Goal: Information Seeking & Learning: Learn about a topic

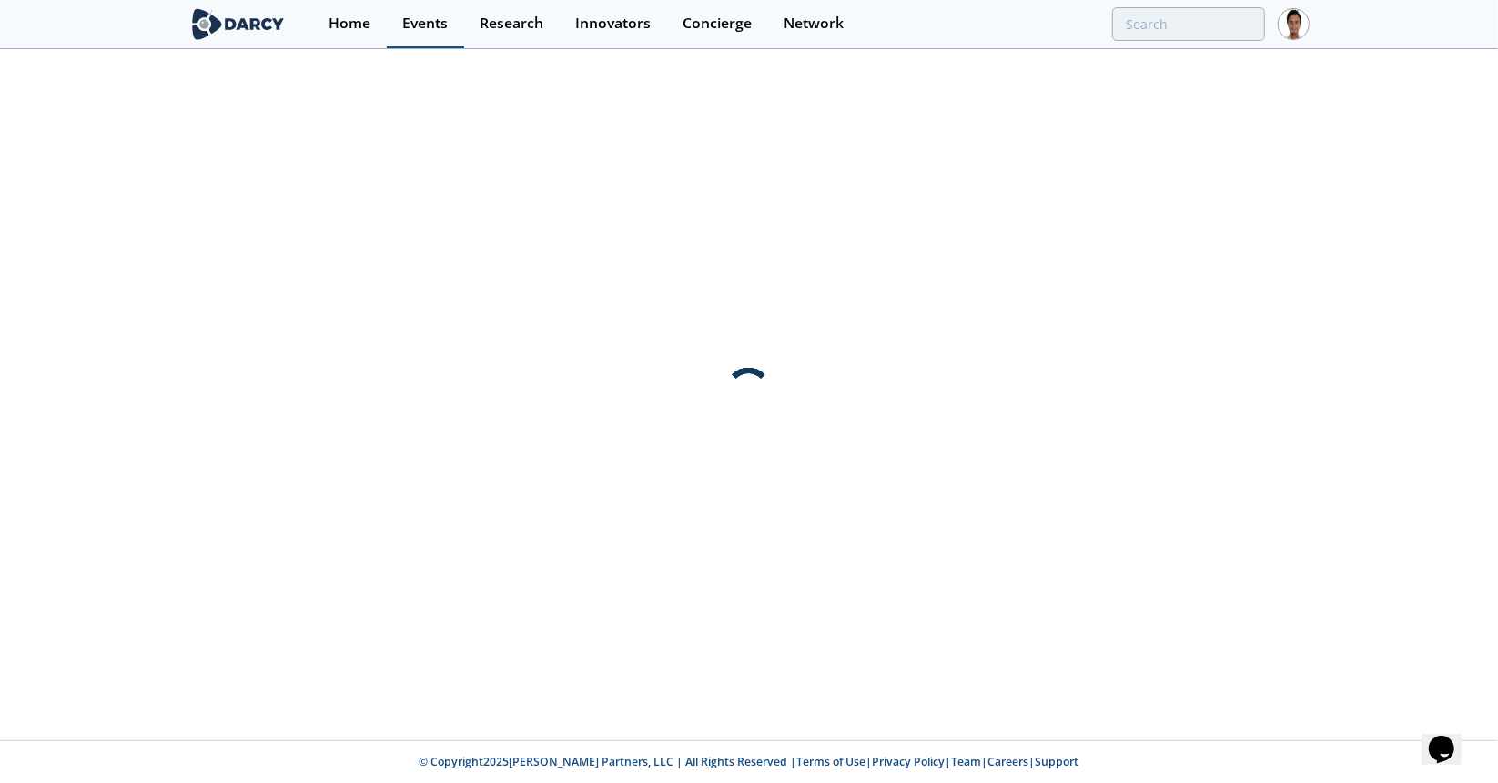
click at [416, 34] on link "Events" at bounding box center [425, 24] width 77 height 48
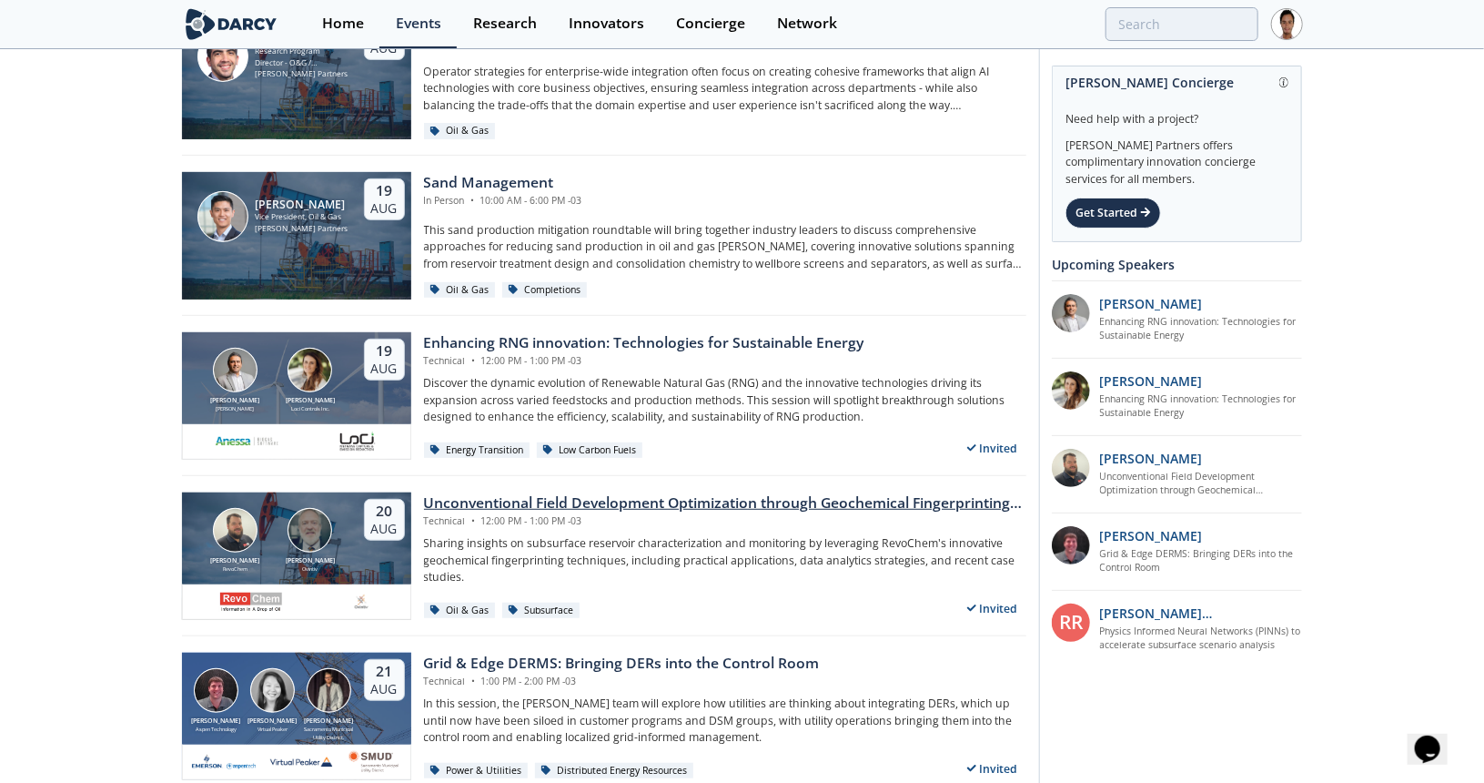
scroll to position [455, 0]
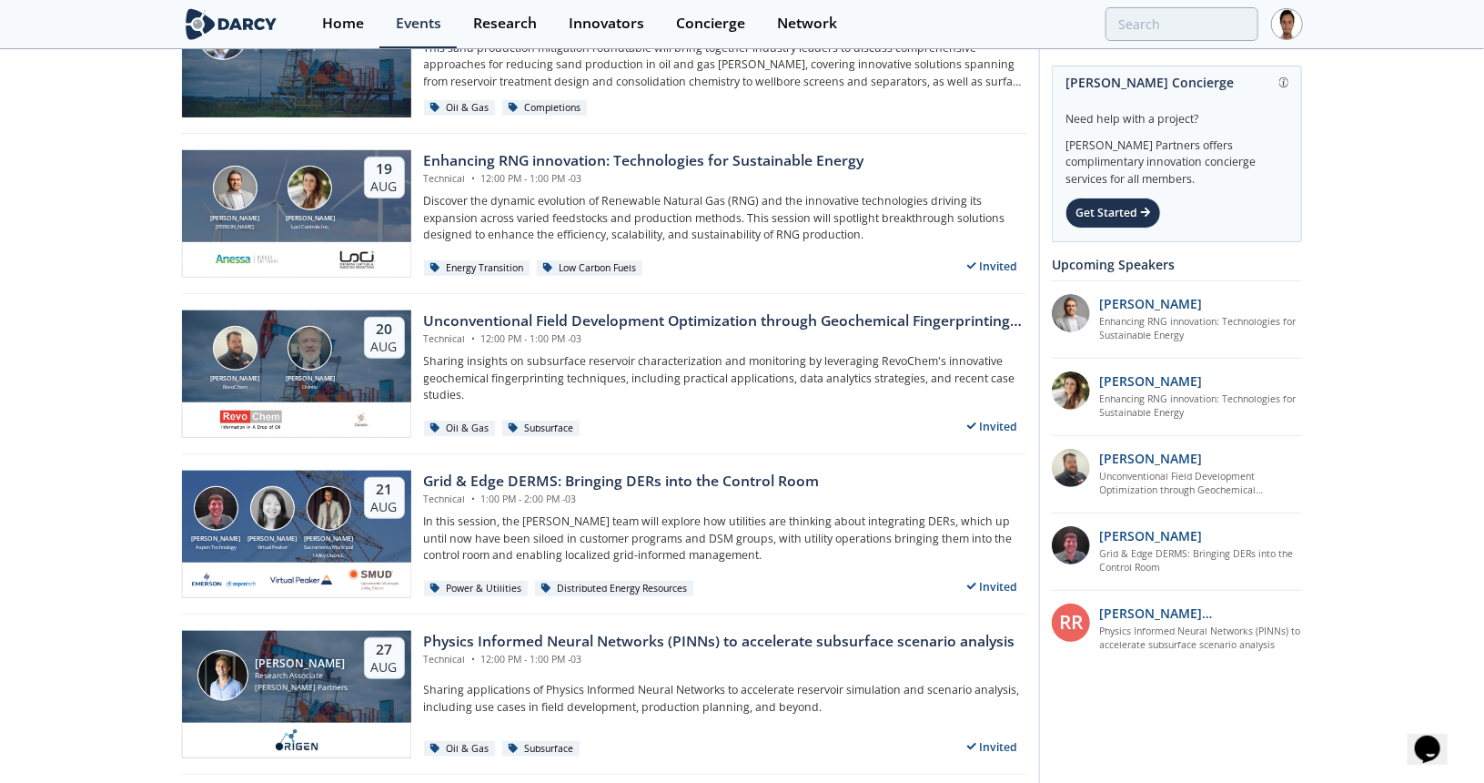
click at [484, 463] on div "[PERSON_NAME] Aspen Technology [PERSON_NAME] Virtual [PERSON_NAME] Sacramento M…" at bounding box center [604, 534] width 844 height 160
click at [485, 479] on div "Grid & Edge DERMS: Bringing DERs into the Control Room" at bounding box center [622, 481] width 396 height 22
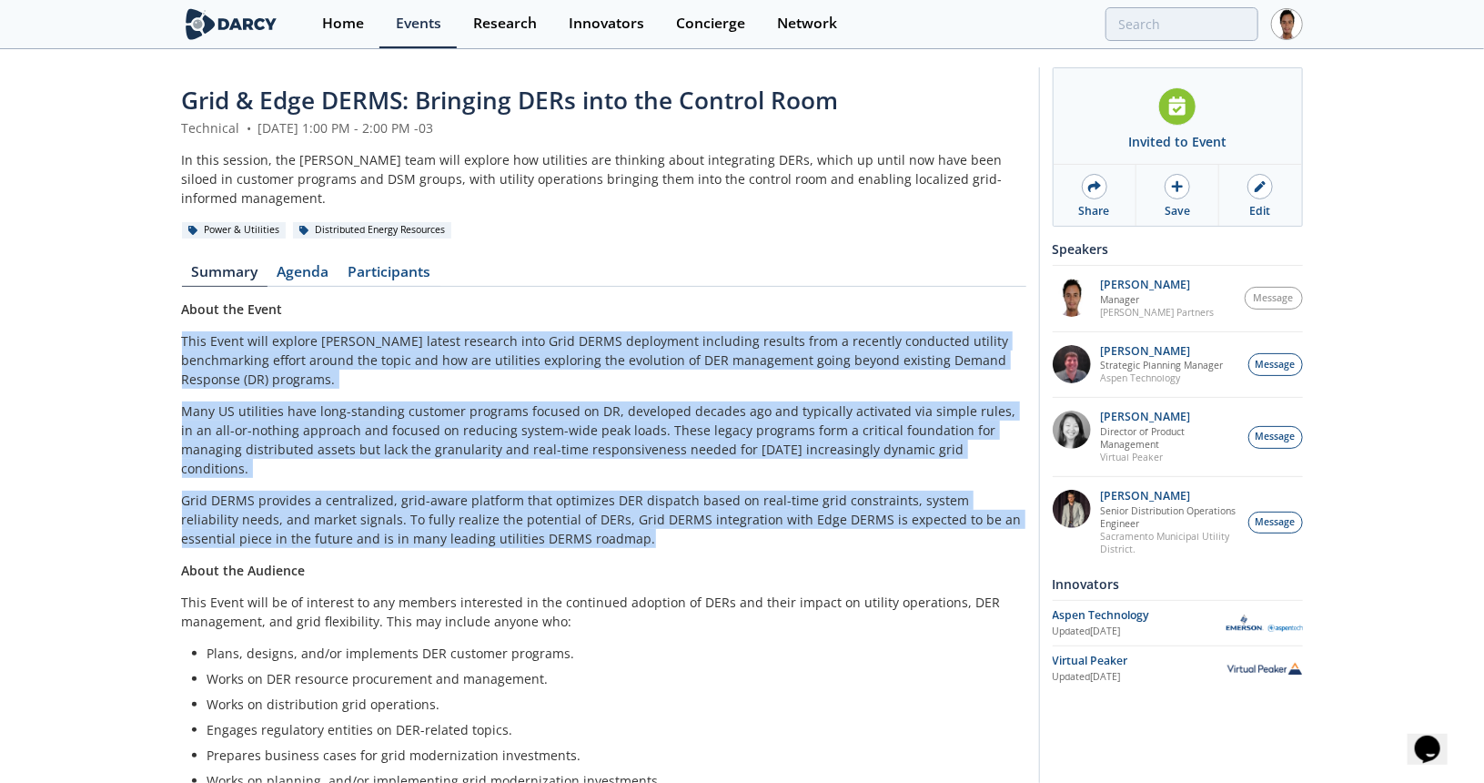
drag, startPoint x: 563, startPoint y: 500, endPoint x: 177, endPoint y: 323, distance: 425.1
click at [177, 323] on div "Grid & Edge DERMS: Bringing DERs into the Control Room Technical • [DATE] 1:00 …" at bounding box center [742, 525] width 1484 height 949
copy div "Lore Ipsum dolo sitamet Conse'a elitse doeiusmo temp Inci UTLAB etdolorema aliq…"
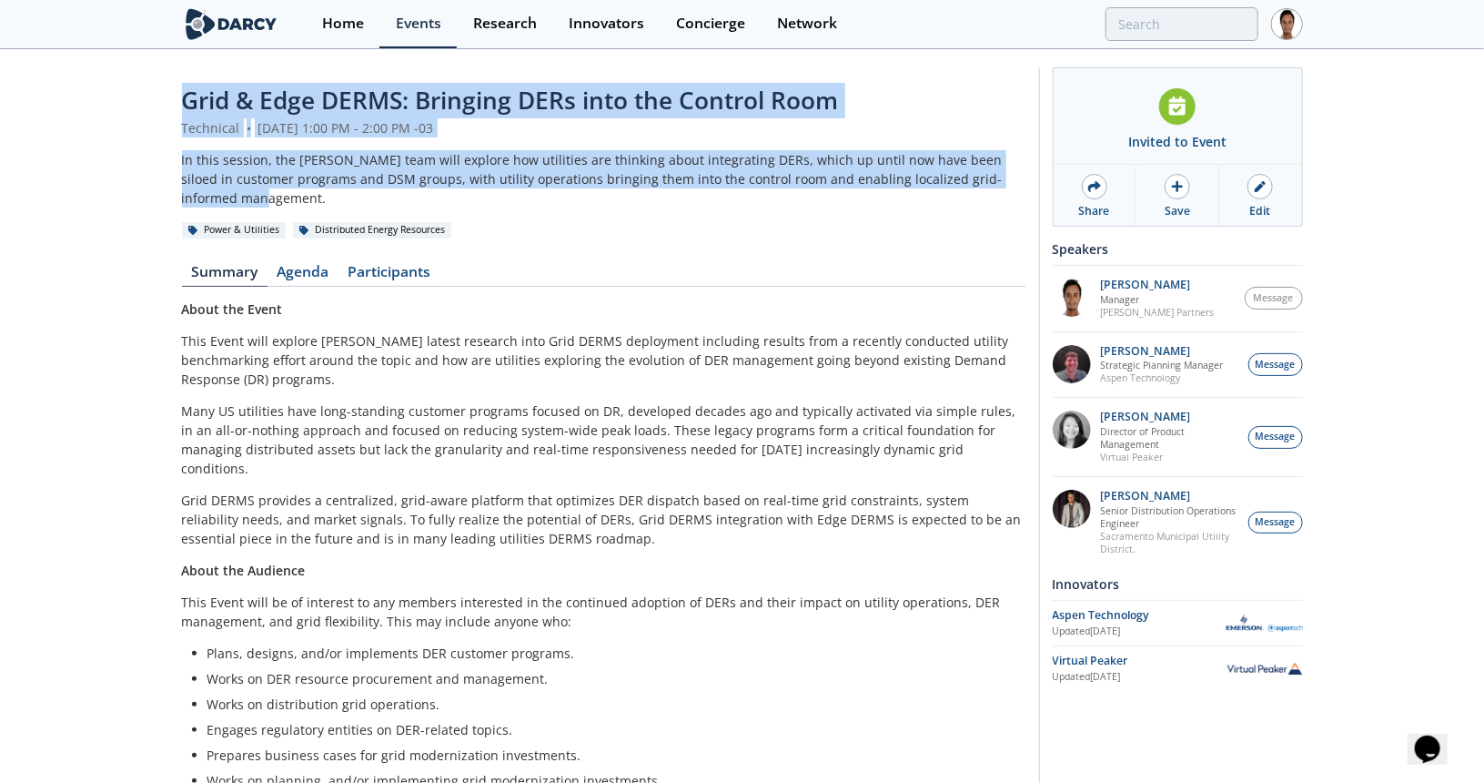
drag, startPoint x: 1015, startPoint y: 178, endPoint x: 182, endPoint y: 83, distance: 839.0
click at [182, 83] on header "Grid & Edge DERMS: Bringing DERs into the Control Room Technical • [DATE] 1:00 …" at bounding box center [604, 161] width 844 height 157
click at [189, 89] on span "Grid & Edge DERMS: Bringing DERs into the Control Room" at bounding box center [510, 100] width 657 height 33
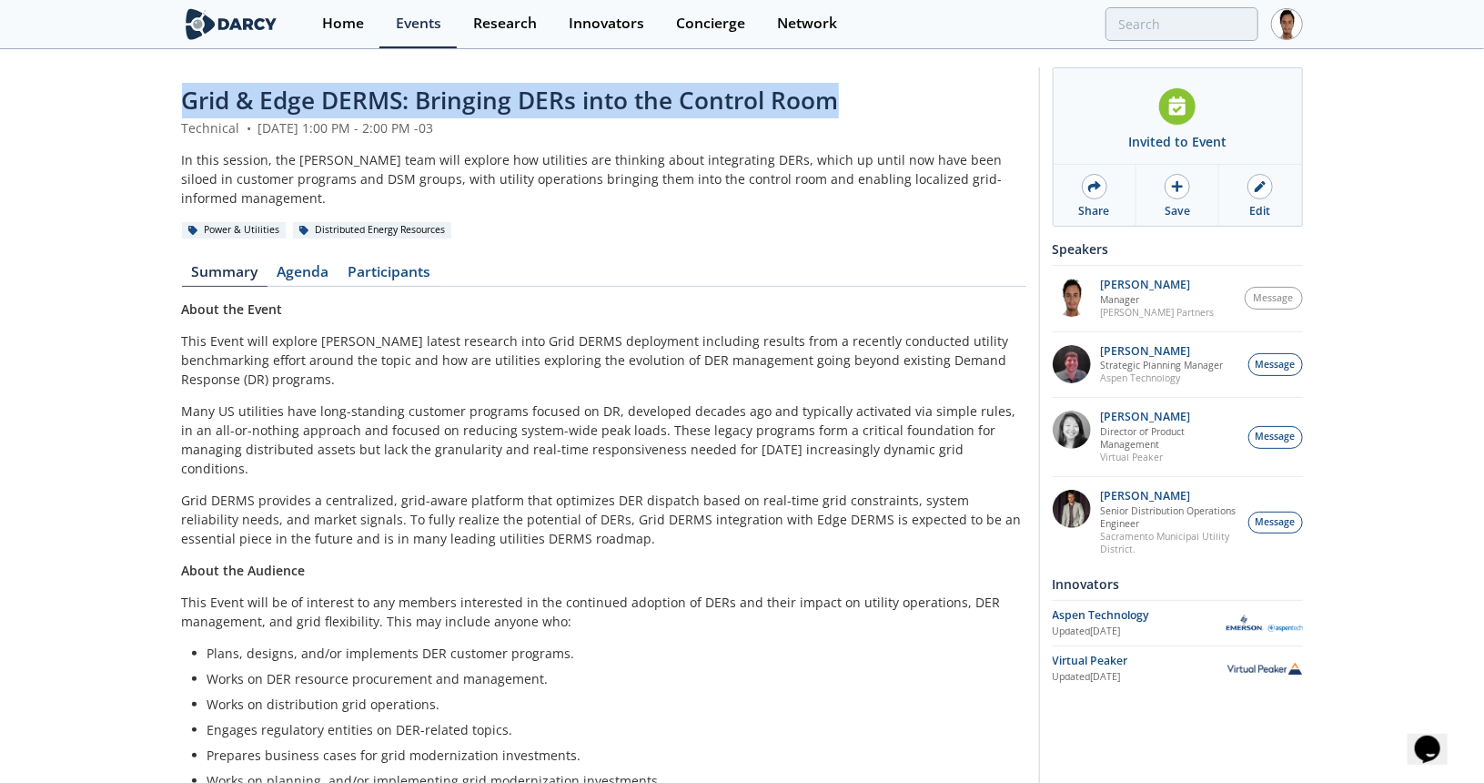
drag, startPoint x: 182, startPoint y: 92, endPoint x: 885, endPoint y: 109, distance: 703.6
click at [885, 109] on div "Grid & Edge DERMS: Bringing DERs into the Control Room" at bounding box center [604, 100] width 844 height 35
copy span "Grid & Edge DERMS: Bringing DERs into the Control Room"
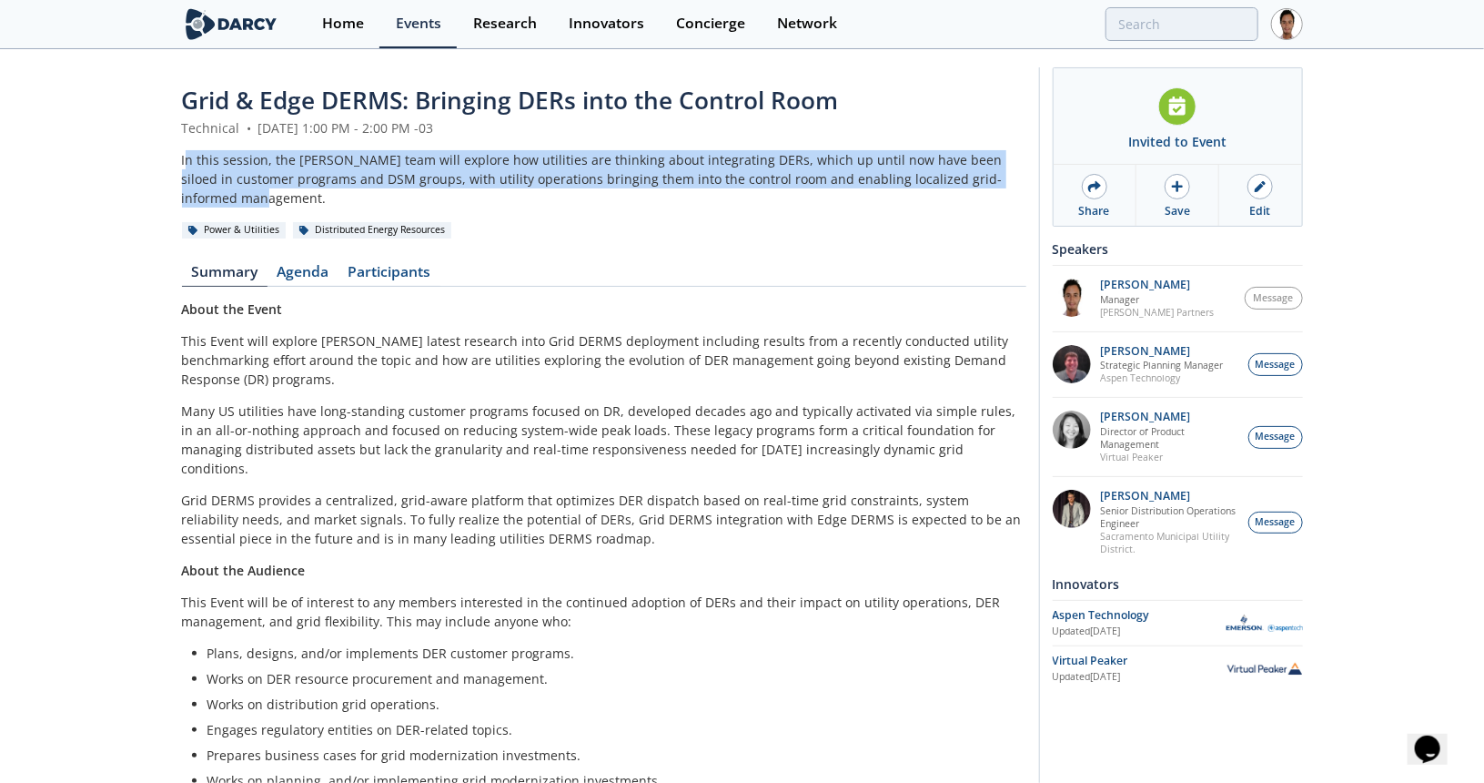
drag, startPoint x: 184, startPoint y: 158, endPoint x: 1025, endPoint y: 177, distance: 841.0
click at [1025, 177] on div "In this session, the [PERSON_NAME] team will explore how utilities are thinking…" at bounding box center [604, 178] width 844 height 57
copy div "n this session, the [PERSON_NAME] team will explore how utilities are thinking …"
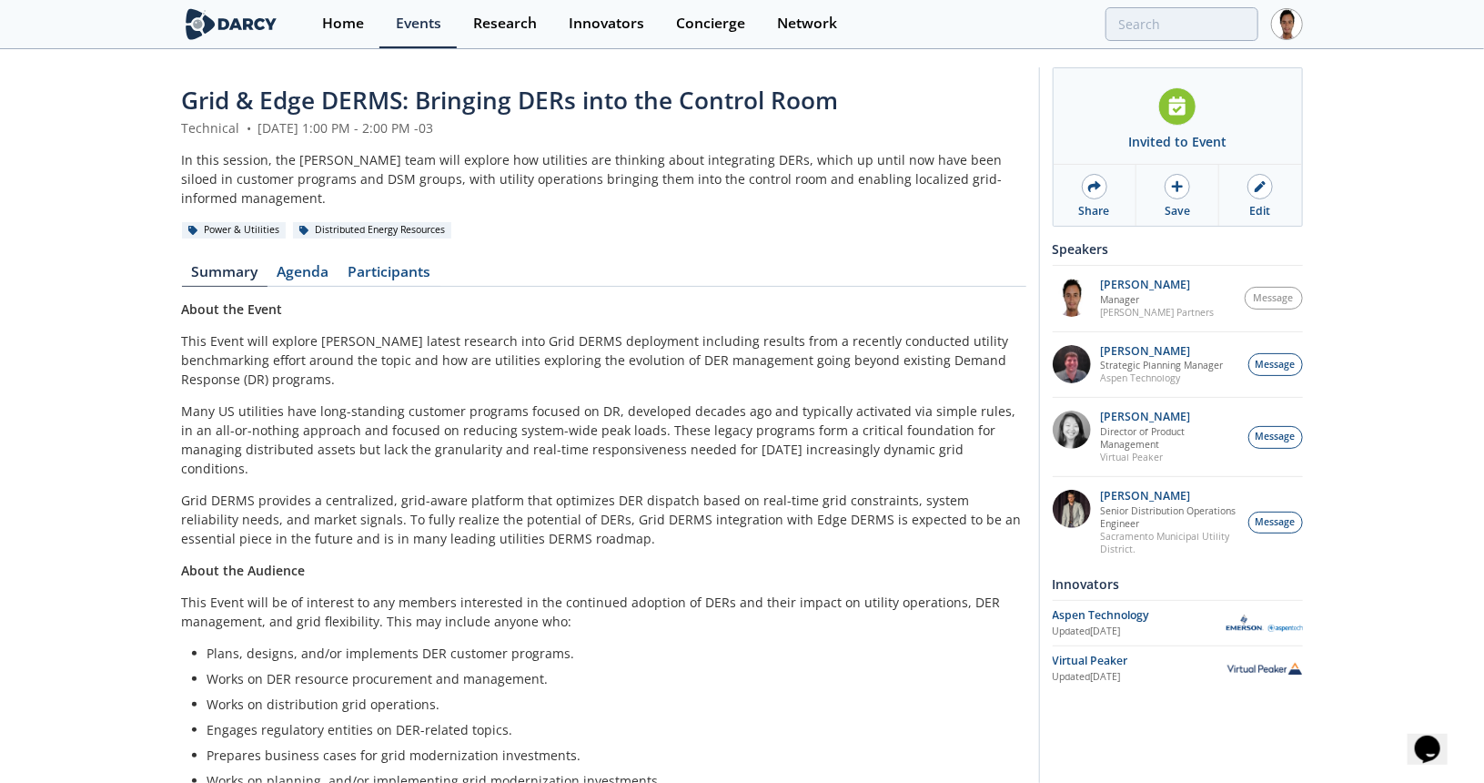
click at [182, 165] on div "In this session, the [PERSON_NAME] team will explore how utilities are thinking…" at bounding box center [604, 178] width 844 height 57
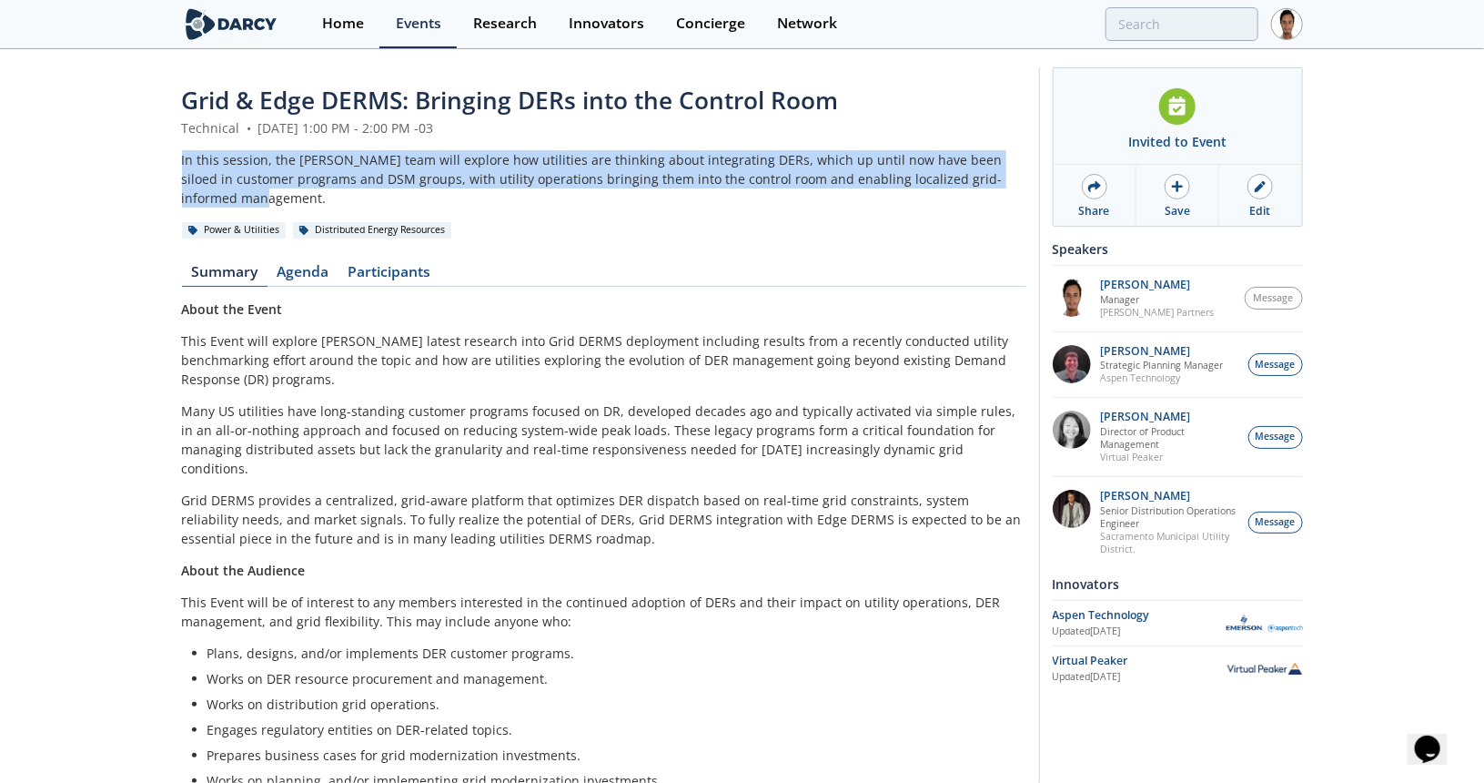
drag, startPoint x: 178, startPoint y: 157, endPoint x: 1003, endPoint y: 177, distance: 824.7
click at [1003, 177] on div "Grid & Edge DERMS: Bringing DERs into the Control Room Technical • [DATE] 1:00 …" at bounding box center [742, 525] width 1484 height 949
copy div "In this session, the [PERSON_NAME] team will explore how utilities are thinking…"
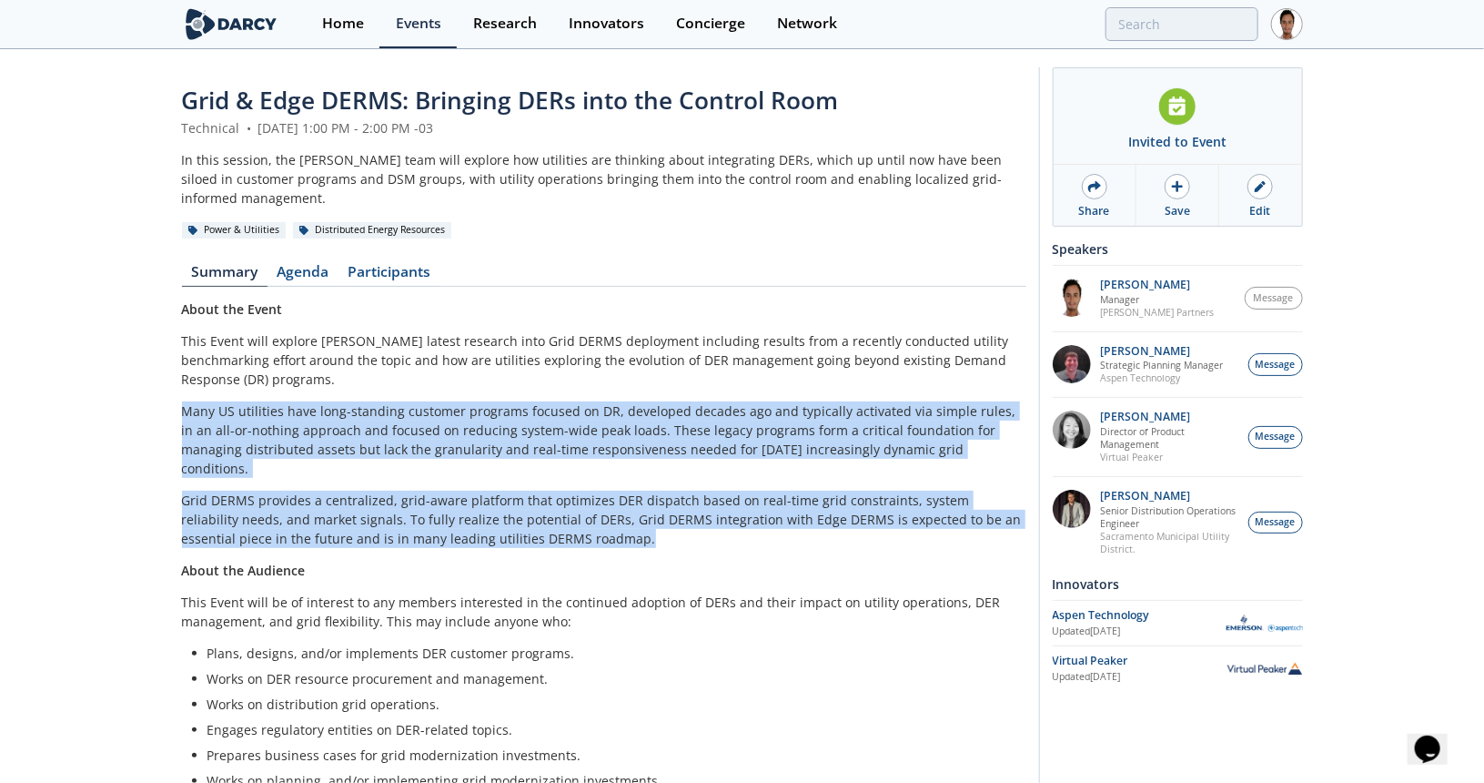
drag, startPoint x: 182, startPoint y: 391, endPoint x: 753, endPoint y: 509, distance: 583.4
click at [753, 509] on div "About the Event This Event will explore [PERSON_NAME] latest research into Grid…" at bounding box center [604, 627] width 844 height 656
copy div "Many US utilities have long-standing customer programs focused on DR, developed…"
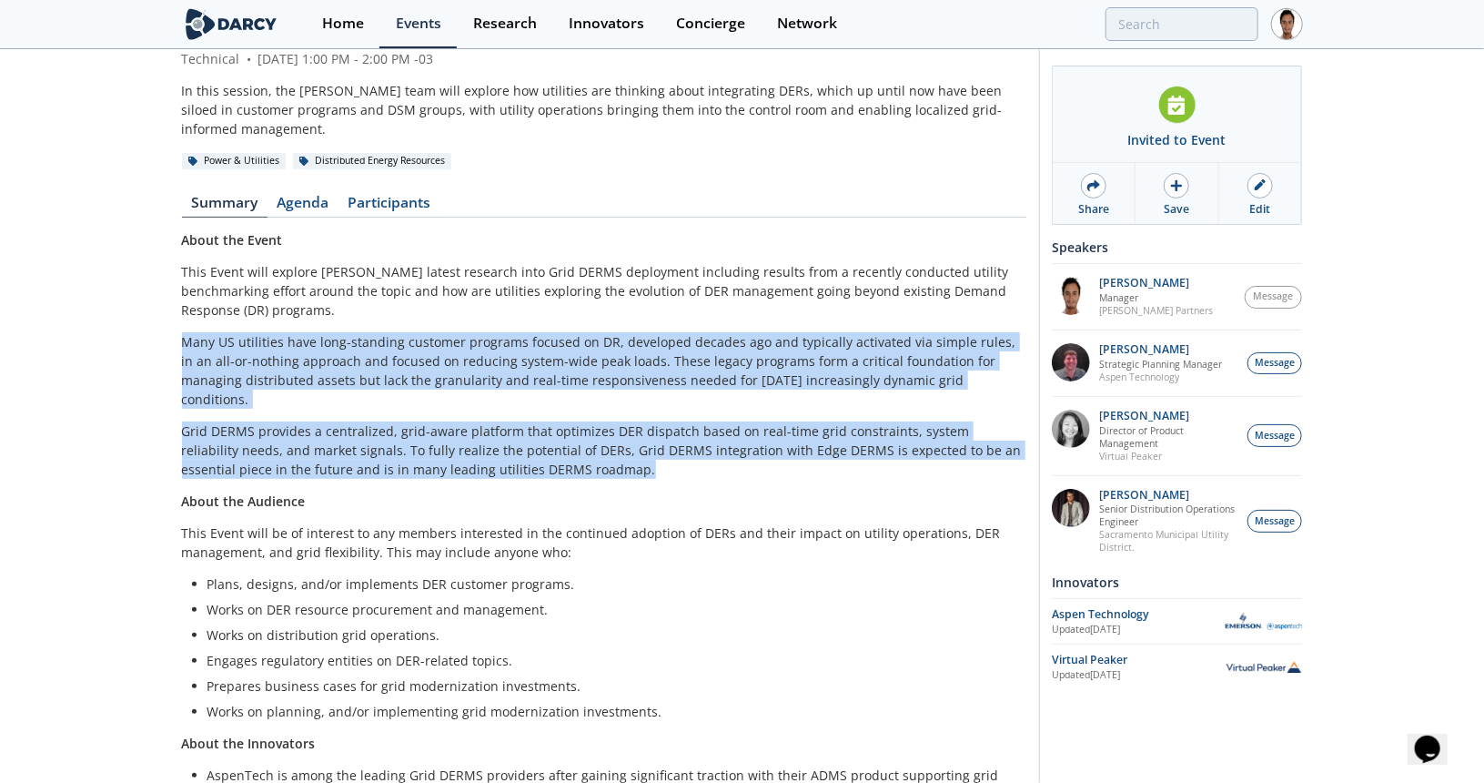
scroll to position [182, 0]
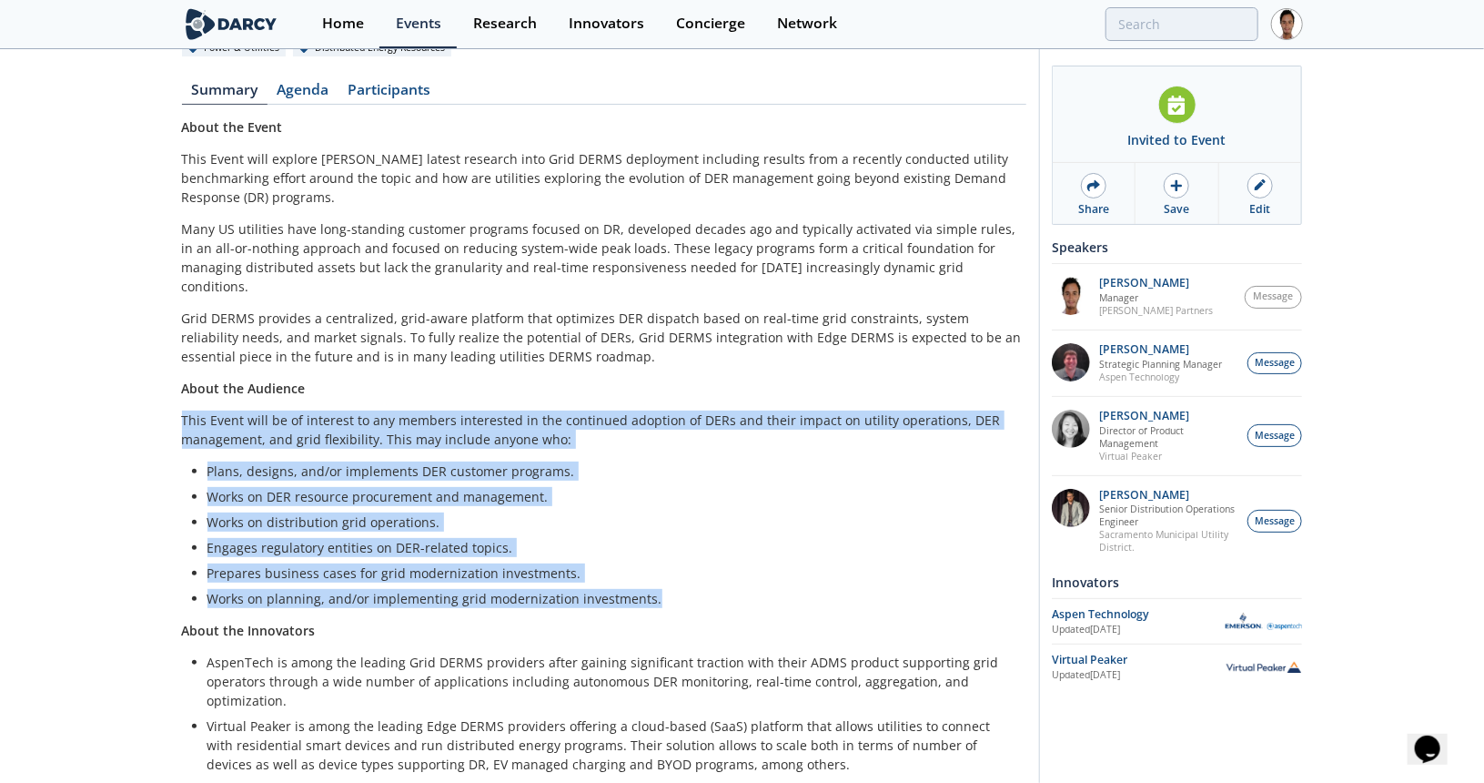
drag, startPoint x: 670, startPoint y: 561, endPoint x: 175, endPoint y: 380, distance: 526.8
click at [175, 380] on div "Grid & Edge DERMS: Bringing DERs into the Control Room Technical • [DATE] 1:00 …" at bounding box center [742, 343] width 1484 height 949
click at [440, 412] on div "About the Event This Event will explore [PERSON_NAME] latest research into Grid…" at bounding box center [604, 445] width 844 height 656
copy div "This Event will be of interest to any members interested in the continued adopt…"
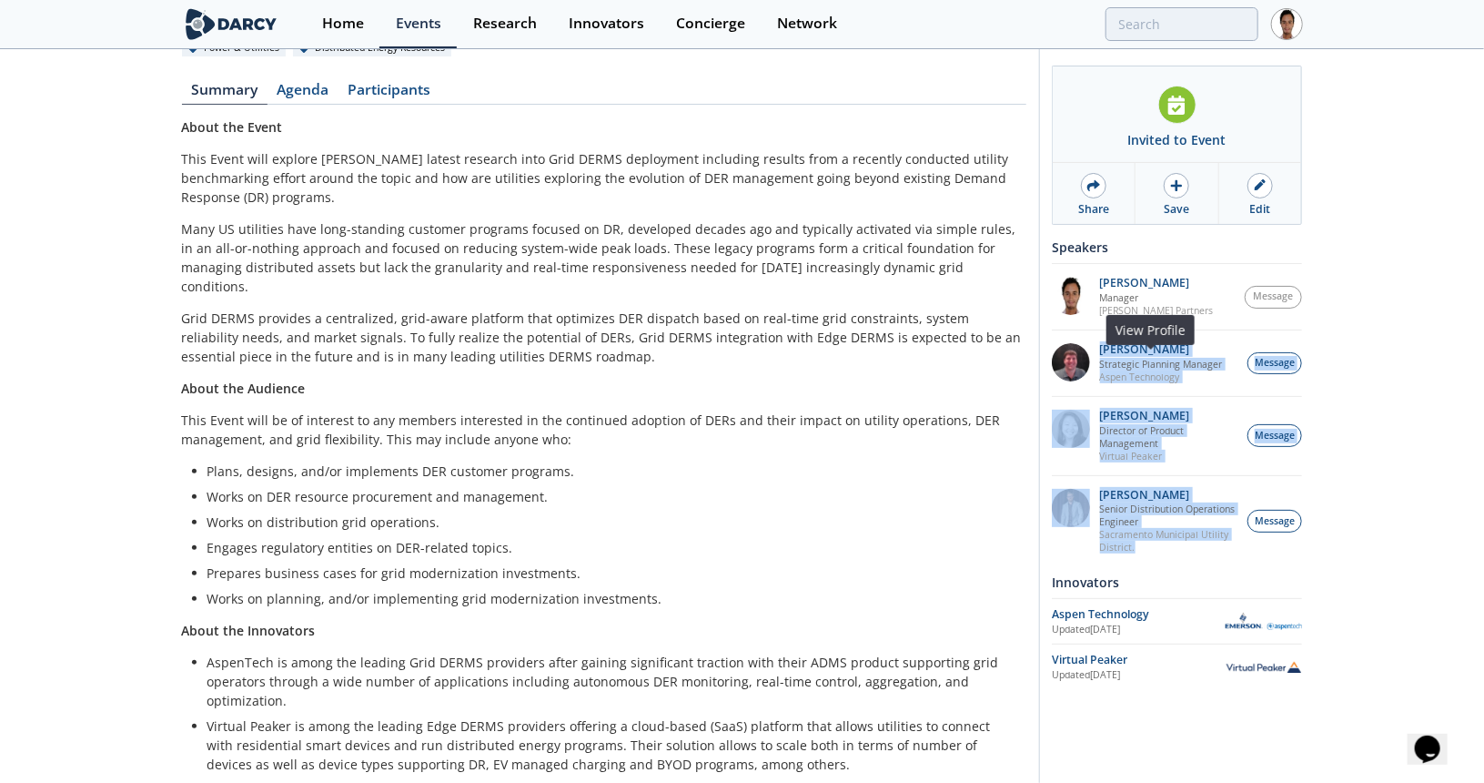
drag, startPoint x: 1145, startPoint y: 561, endPoint x: 1097, endPoint y: 360, distance: 205.7
click at [1097, 360] on div "[PERSON_NAME] Manager [PERSON_NAME] Partners Message [PERSON_NAME] Strategic Pl…" at bounding box center [1177, 414] width 250 height 303
copy div "[PERSON_NAME] Strategic Planning Manager Aspen Technology Message View Profile …"
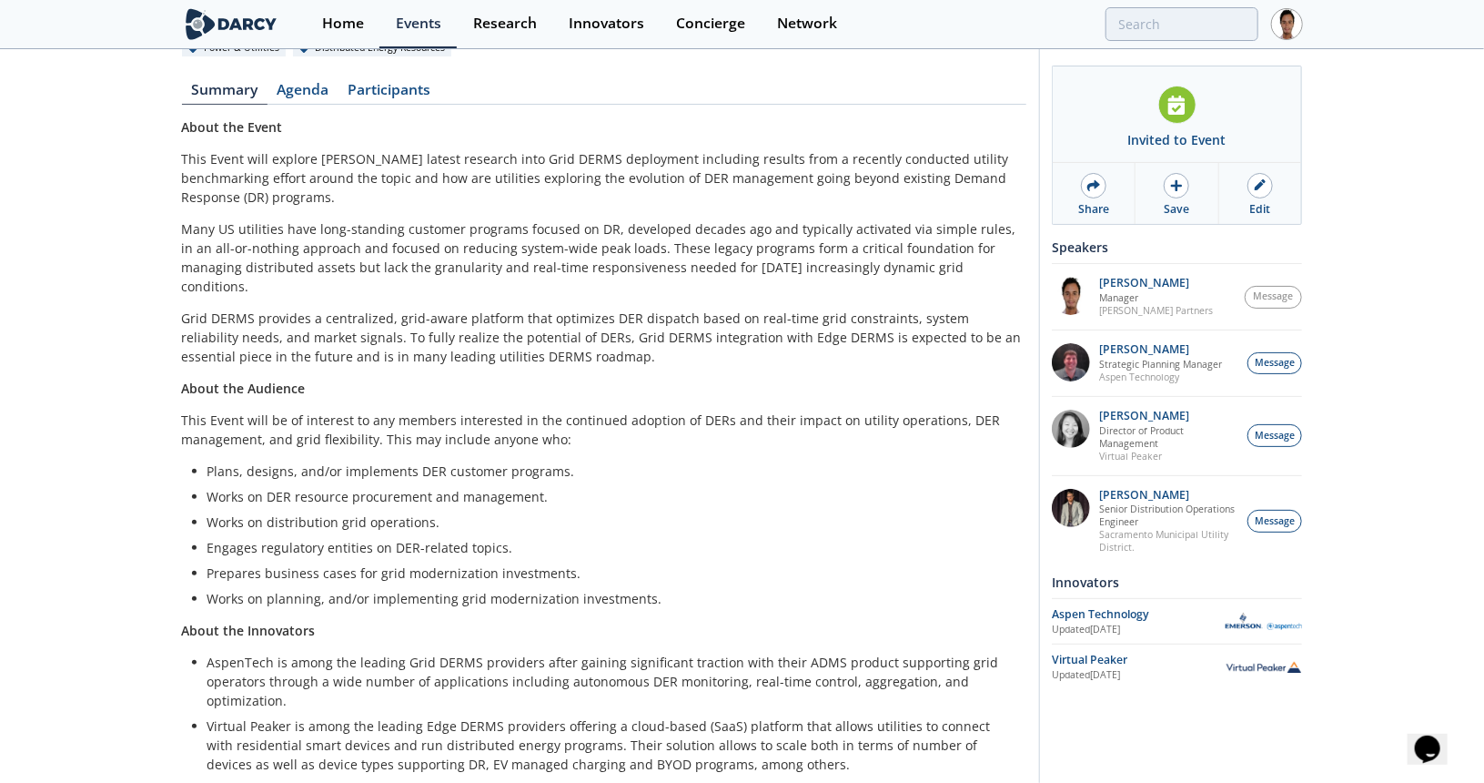
click at [1369, 461] on div "Grid & Edge DERMS: Bringing DERs into the Control Room Technical • [DATE] 1:00 …" at bounding box center [742, 343] width 1484 height 949
drag, startPoint x: 1341, startPoint y: 563, endPoint x: 1119, endPoint y: 415, distance: 267.0
click at [1108, 414] on div "Grid & Edge DERMS: Bringing DERs into the Control Room Technical • [DATE] 1:00 …" at bounding box center [742, 343] width 1484 height 949
click at [1425, 501] on div "Grid & Edge DERMS: Bringing DERs into the Control Room Technical • [DATE] 1:00 …" at bounding box center [742, 343] width 1484 height 949
drag, startPoint x: 1278, startPoint y: 545, endPoint x: 1217, endPoint y: 543, distance: 61.0
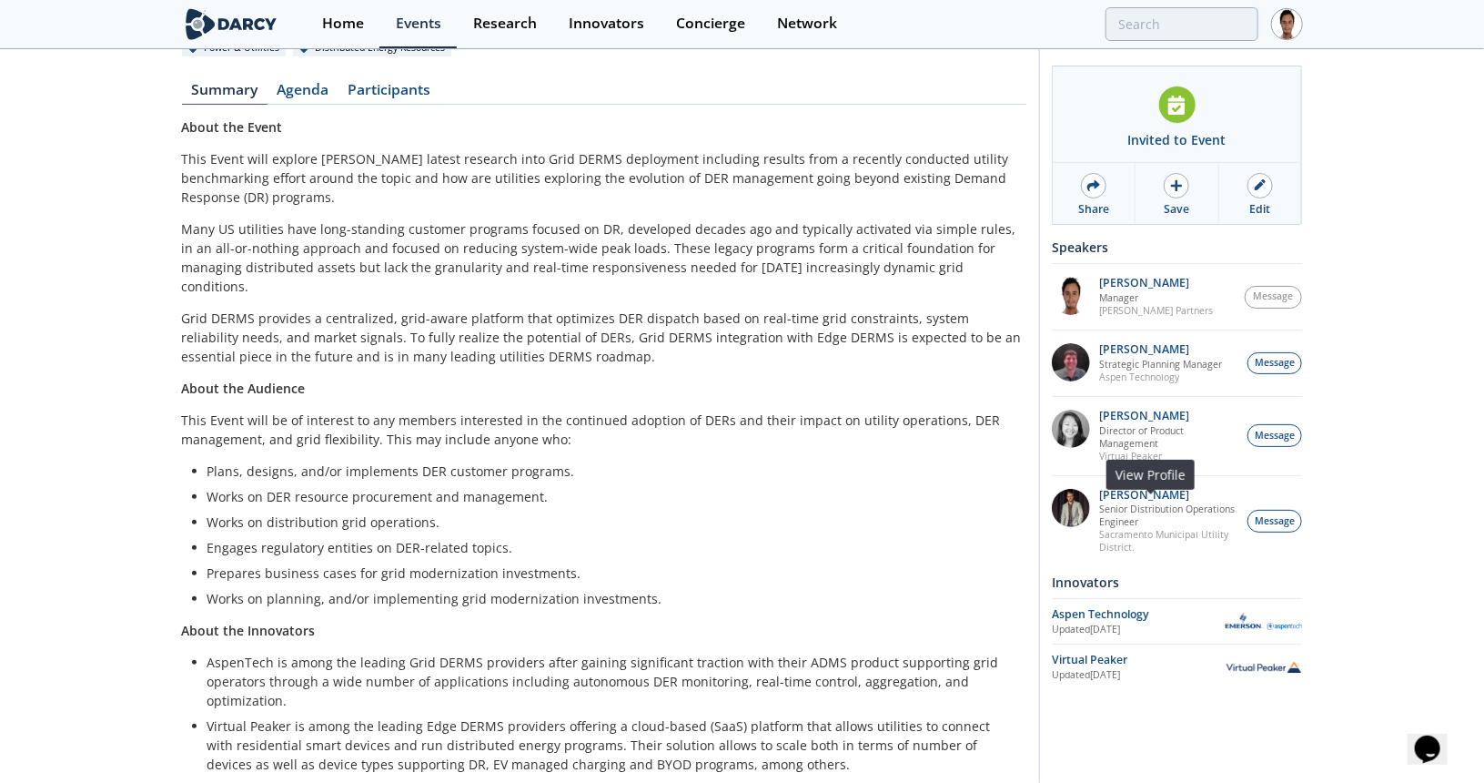
click at [1217, 543] on div "Grid & Edge DERMS: Bringing DERs into the Control Room Technical • [DATE] 1:00 …" at bounding box center [742, 343] width 1484 height 949
drag, startPoint x: 1365, startPoint y: 494, endPoint x: 1348, endPoint y: 518, distance: 29.3
click at [1366, 494] on div "Grid & Edge DERMS: Bringing DERs into the Control Room Technical • [DATE] 1:00 …" at bounding box center [742, 343] width 1484 height 949
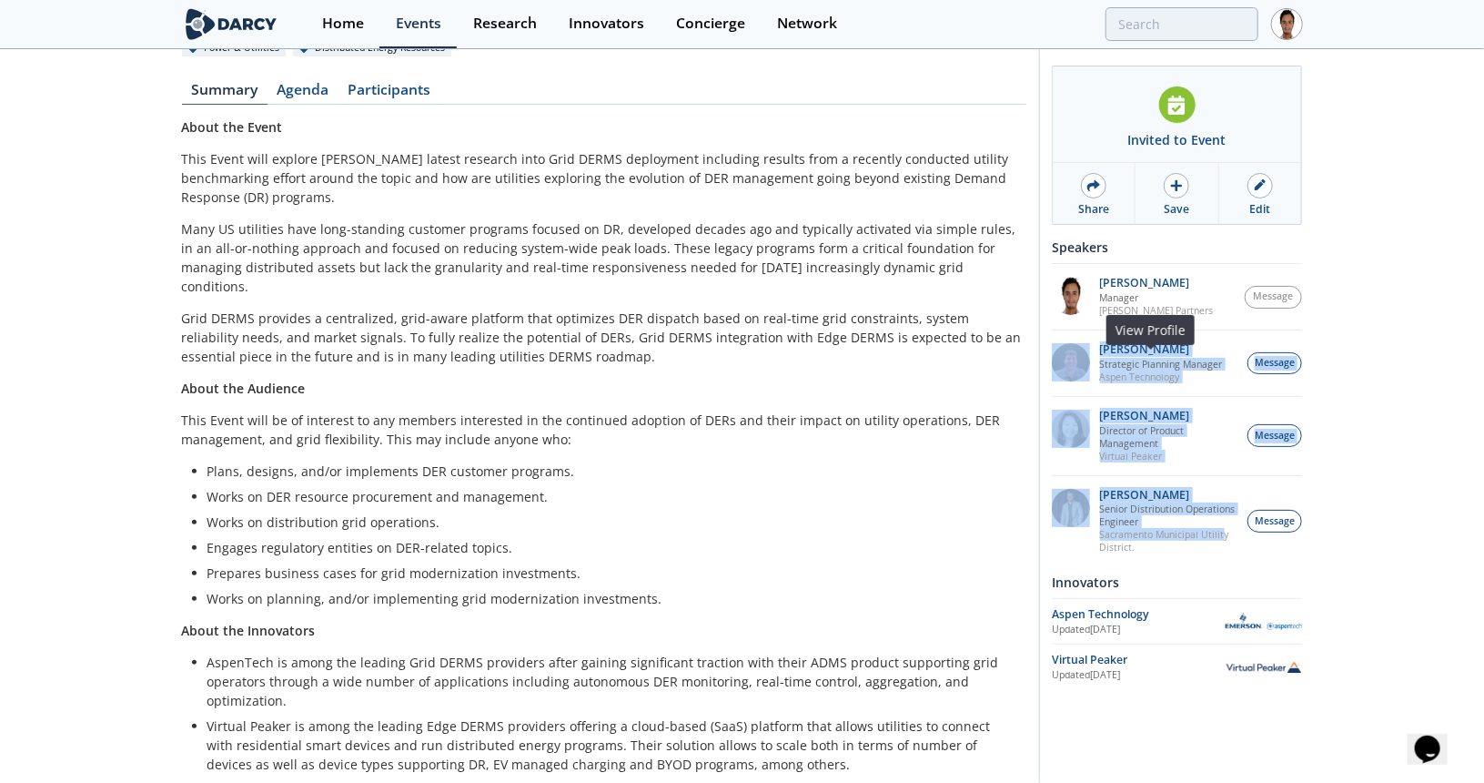
drag, startPoint x: 1224, startPoint y: 543, endPoint x: 1055, endPoint y: 375, distance: 238.7
click at [1055, 375] on div "[PERSON_NAME] Manager [PERSON_NAME] Partners Message This is outside of your me…" at bounding box center [1177, 414] width 250 height 303
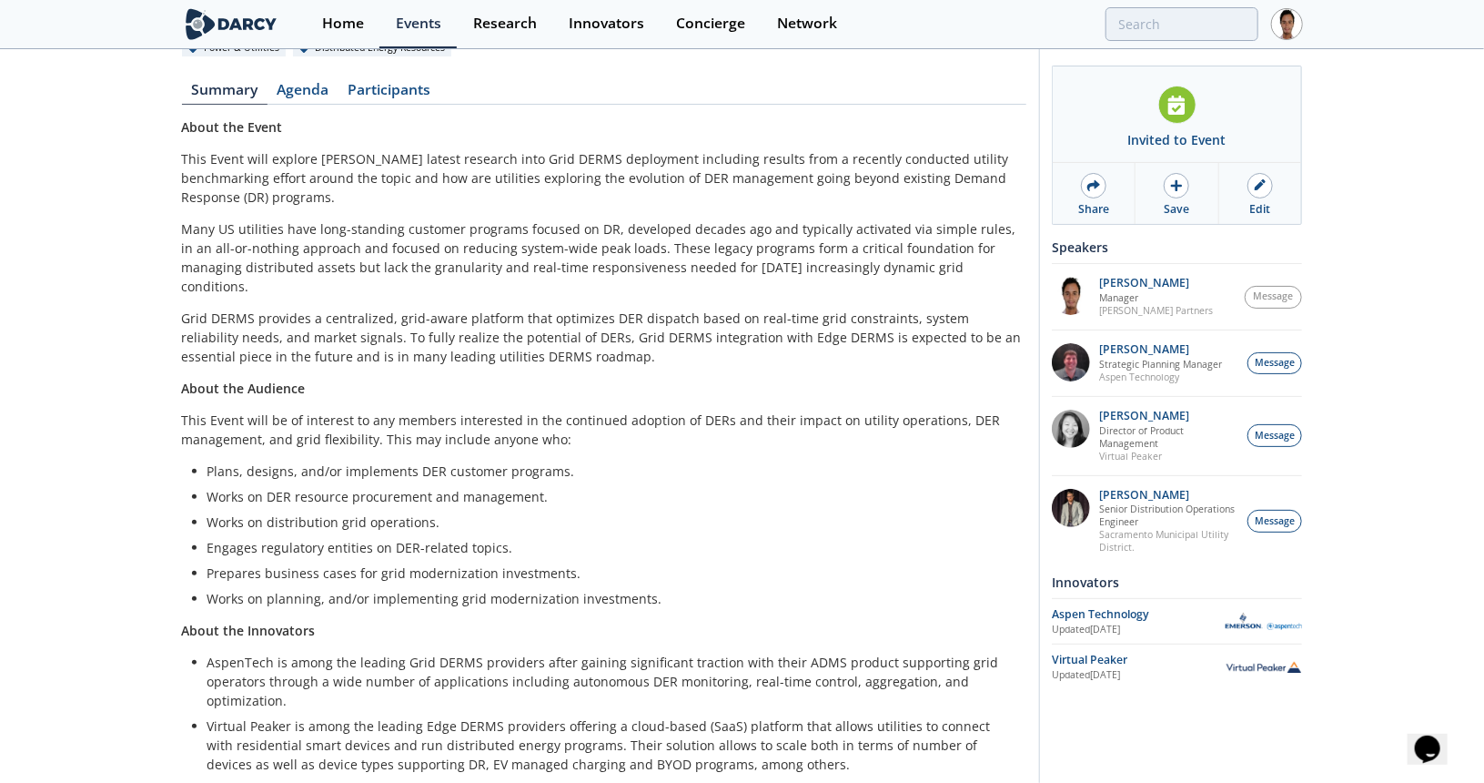
click at [1316, 561] on div "Grid & Edge DERMS: Bringing DERs into the Control Room Technical • [DATE] 1:00 …" at bounding box center [742, 343] width 1484 height 949
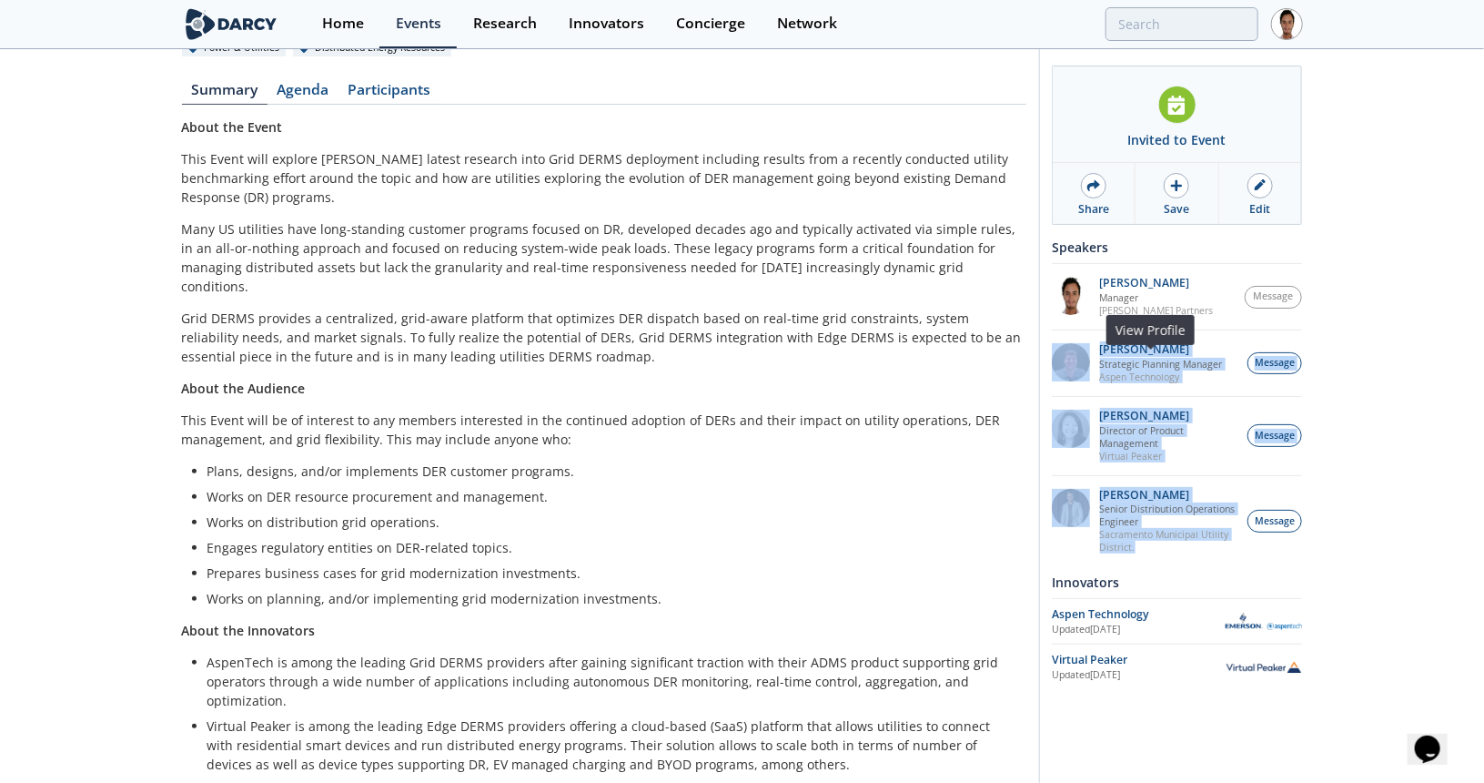
drag, startPoint x: 1140, startPoint y: 556, endPoint x: 1053, endPoint y: 369, distance: 206.8
click at [1053, 369] on div "[PERSON_NAME] Manager [PERSON_NAME] Partners Message This is outside of your me…" at bounding box center [1177, 414] width 250 height 303
copy div "[PERSON_NAME] Strategic Planning Manager Aspen Technology Message View Profile …"
drag, startPoint x: 1315, startPoint y: 536, endPoint x: 1270, endPoint y: 542, distance: 45.0
click at [1272, 534] on div "Grid & Edge DERMS: Bringing DERs into the Control Room Technical • [DATE] 1:00 …" at bounding box center [742, 343] width 1484 height 949
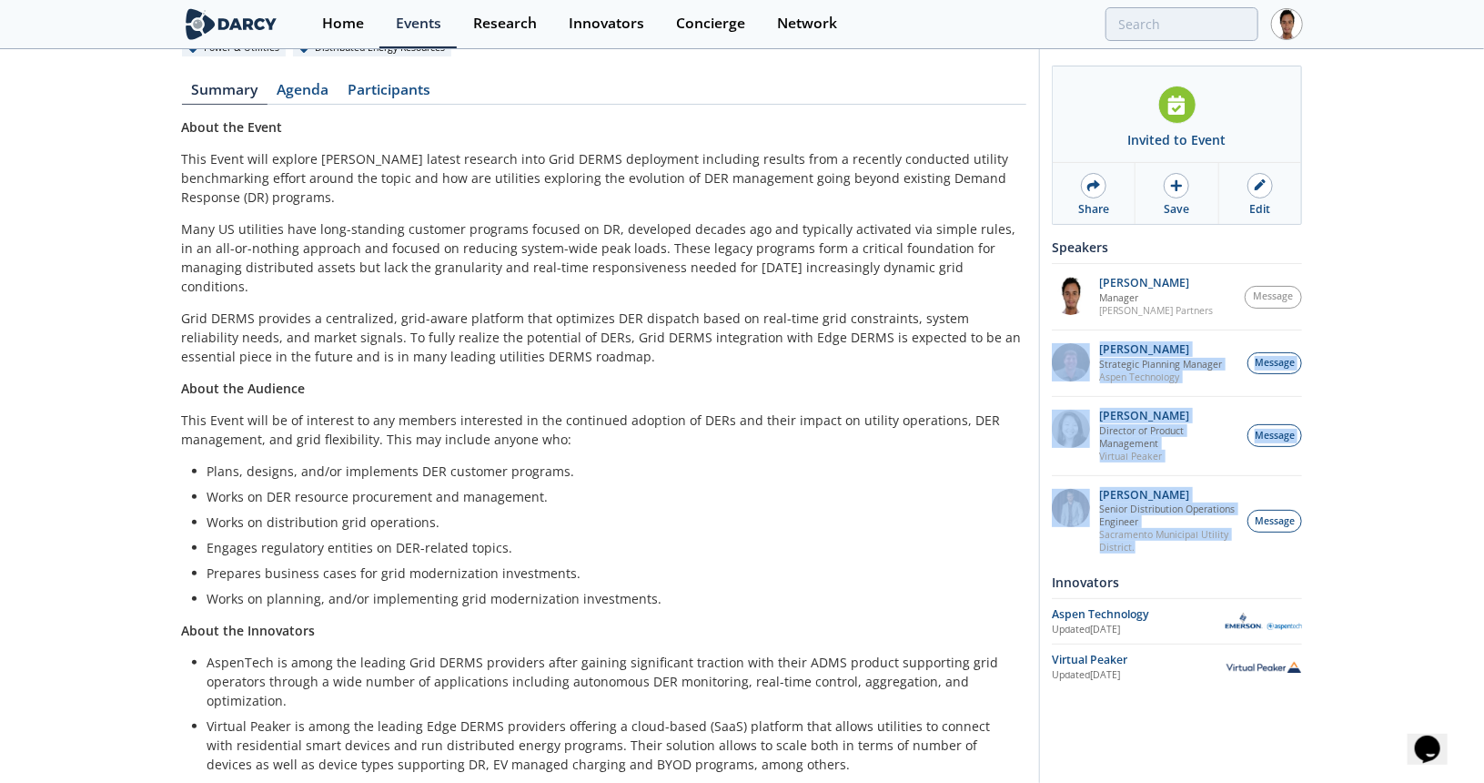
click at [1219, 565] on div "[PERSON_NAME] Senior Distribution Operations Engineer Sacramento Municipal Util…" at bounding box center [1177, 521] width 250 height 92
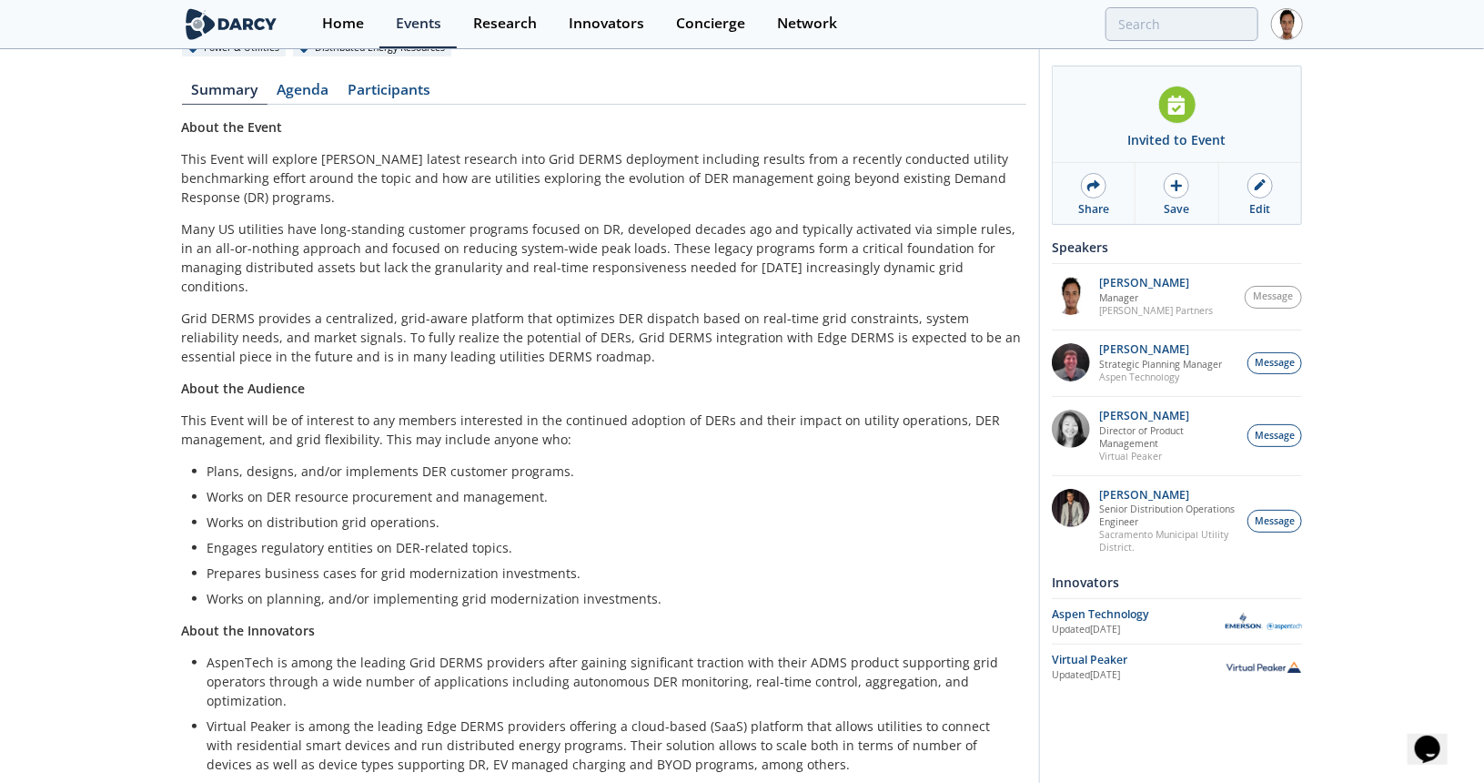
drag, startPoint x: 1145, startPoint y: 556, endPoint x: 1347, endPoint y: 496, distance: 210.7
click at [1347, 496] on div "Grid & Edge DERMS: Bringing DERs into the Control Room Technical • [DATE] 1:00 …" at bounding box center [742, 343] width 1484 height 949
drag, startPoint x: 1347, startPoint y: 496, endPoint x: 1282, endPoint y: 459, distance: 74.6
click at [1348, 496] on div "Grid & Edge DERMS: Bringing DERs into the Control Room Technical • [DATE] 1:00 …" at bounding box center [742, 343] width 1484 height 949
drag, startPoint x: 1043, startPoint y: 352, endPoint x: 1333, endPoint y: 513, distance: 332.0
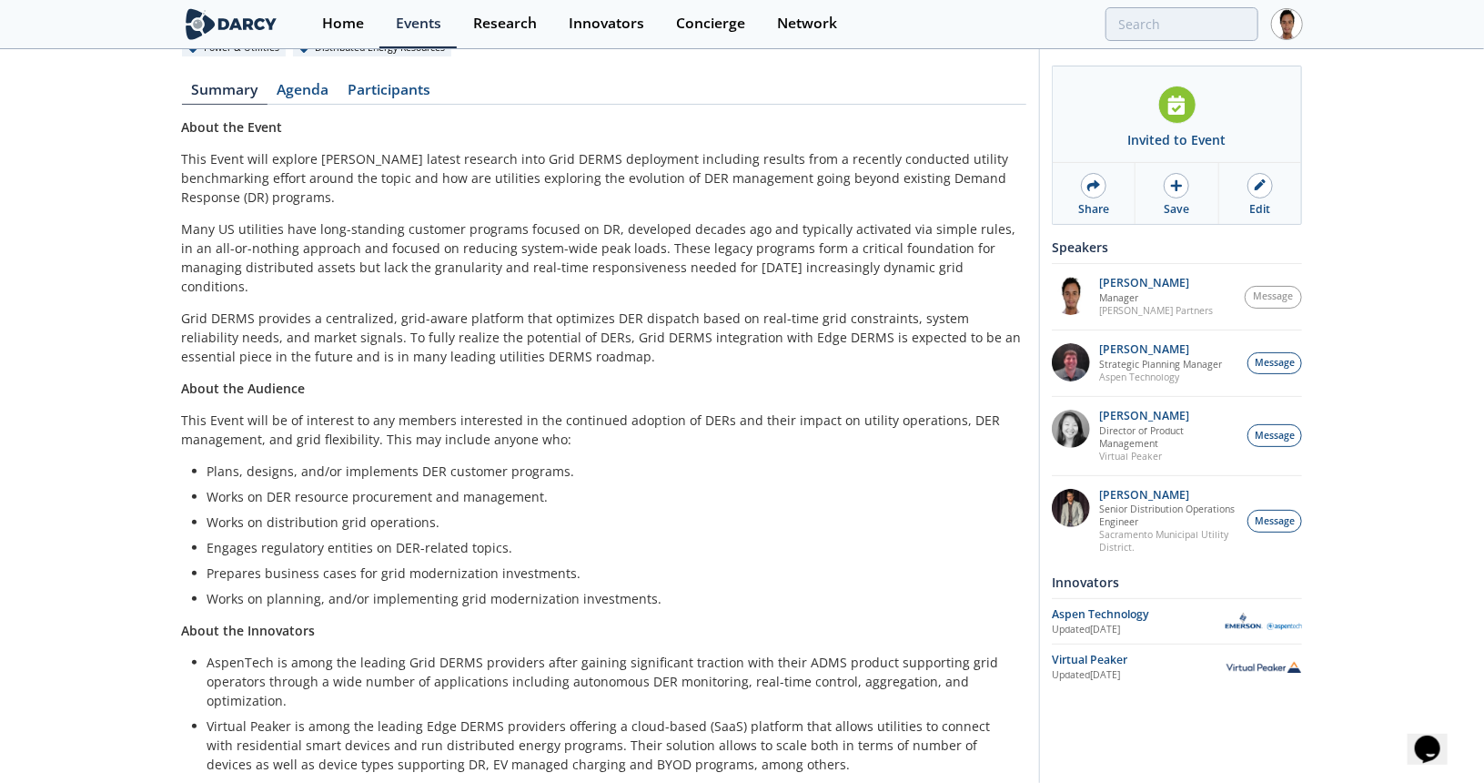
click at [1309, 535] on div "Grid & Edge DERMS: Bringing DERs into the Control Room Technical • [DATE] 1:00 …" at bounding box center [742, 343] width 1484 height 949
drag, startPoint x: 1060, startPoint y: 245, endPoint x: 1305, endPoint y: 510, distance: 360.6
click at [1306, 513] on div "Grid & Edge DERMS: Bringing DERs into the Control Room Technical • [DATE] 1:00 …" at bounding box center [742, 343] width 1484 height 949
click at [1067, 257] on div "Speakers" at bounding box center [1177, 247] width 250 height 32
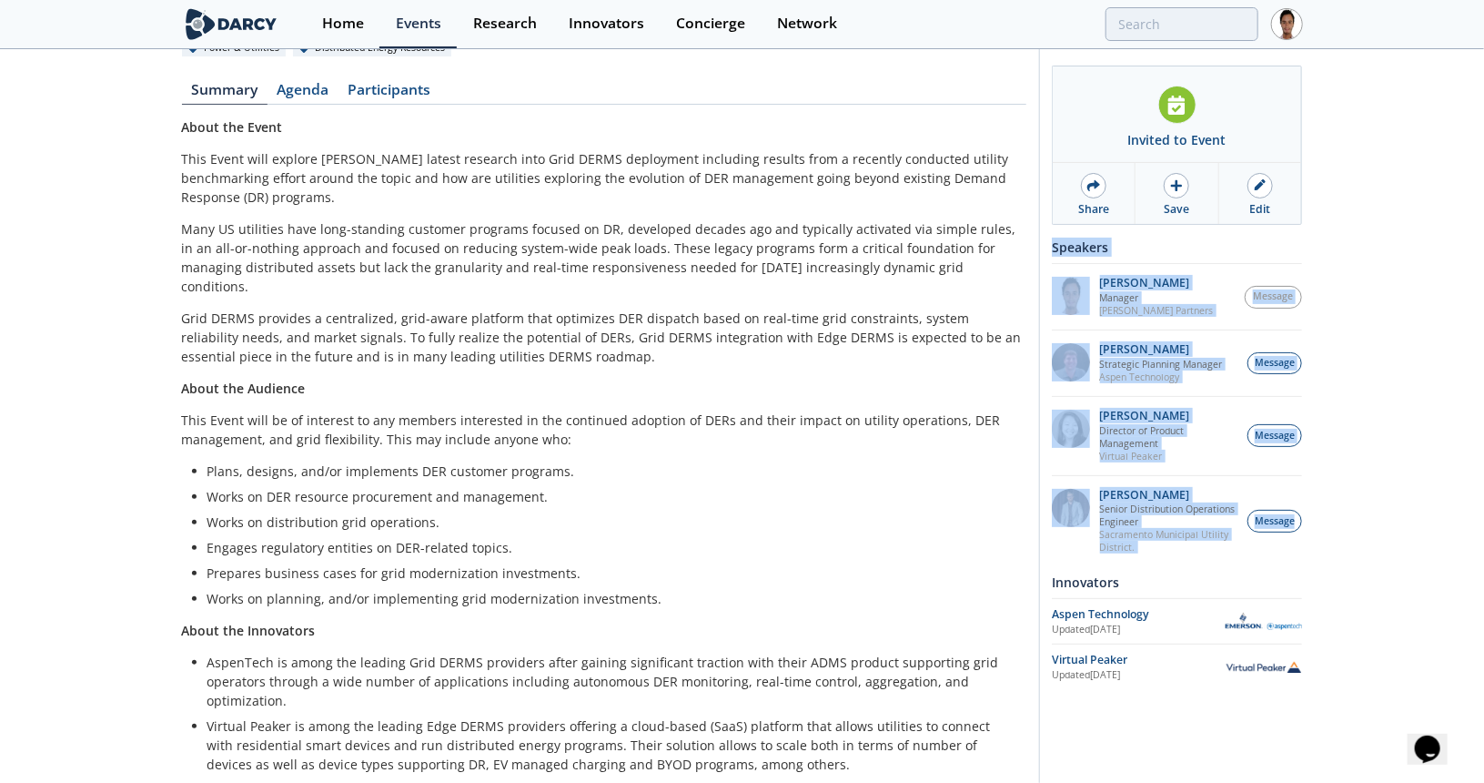
drag, startPoint x: 1053, startPoint y: 247, endPoint x: 1301, endPoint y: 536, distance: 381.4
click at [1301, 536] on div "Speakers [PERSON_NAME] Manager [PERSON_NAME] Partners Message This is outside o…" at bounding box center [1177, 398] width 250 height 335
copy div "Speakers [PERSON_NAME] Manager [PERSON_NAME] Partners Message This is outside o…"
